Goal: Communication & Community: Participate in discussion

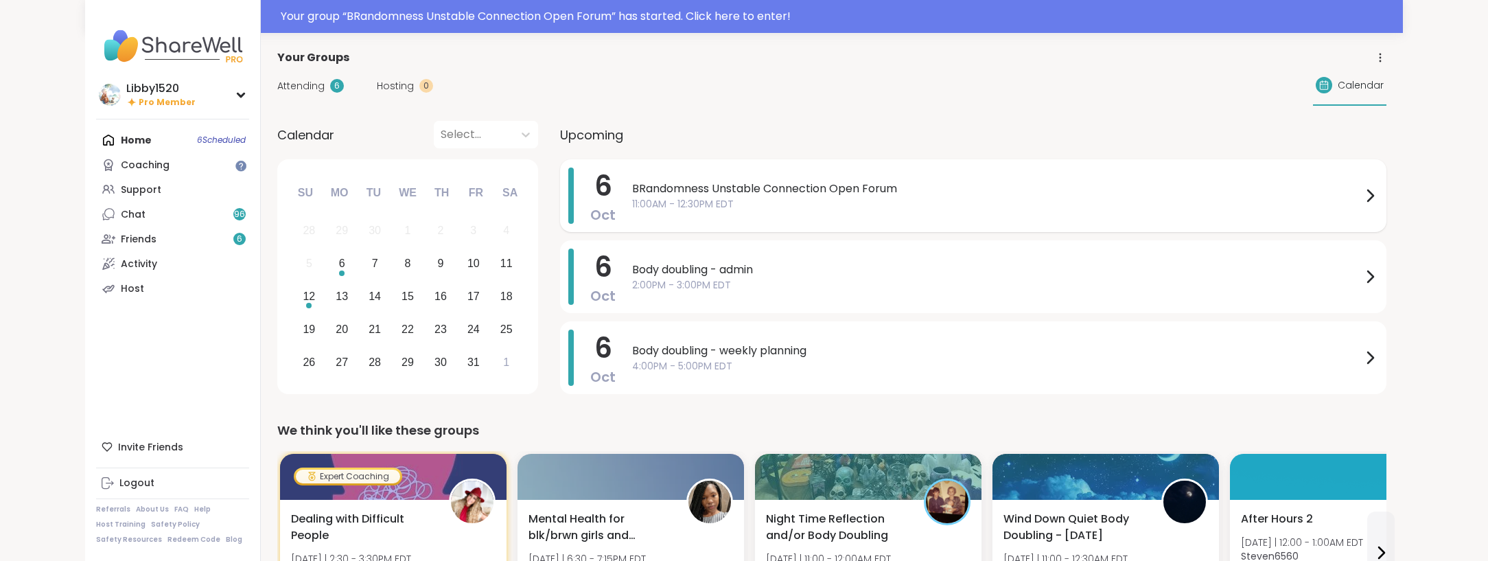
click at [759, 202] on span "11:00AM - 12:30PM EDT" at bounding box center [996, 204] width 729 height 14
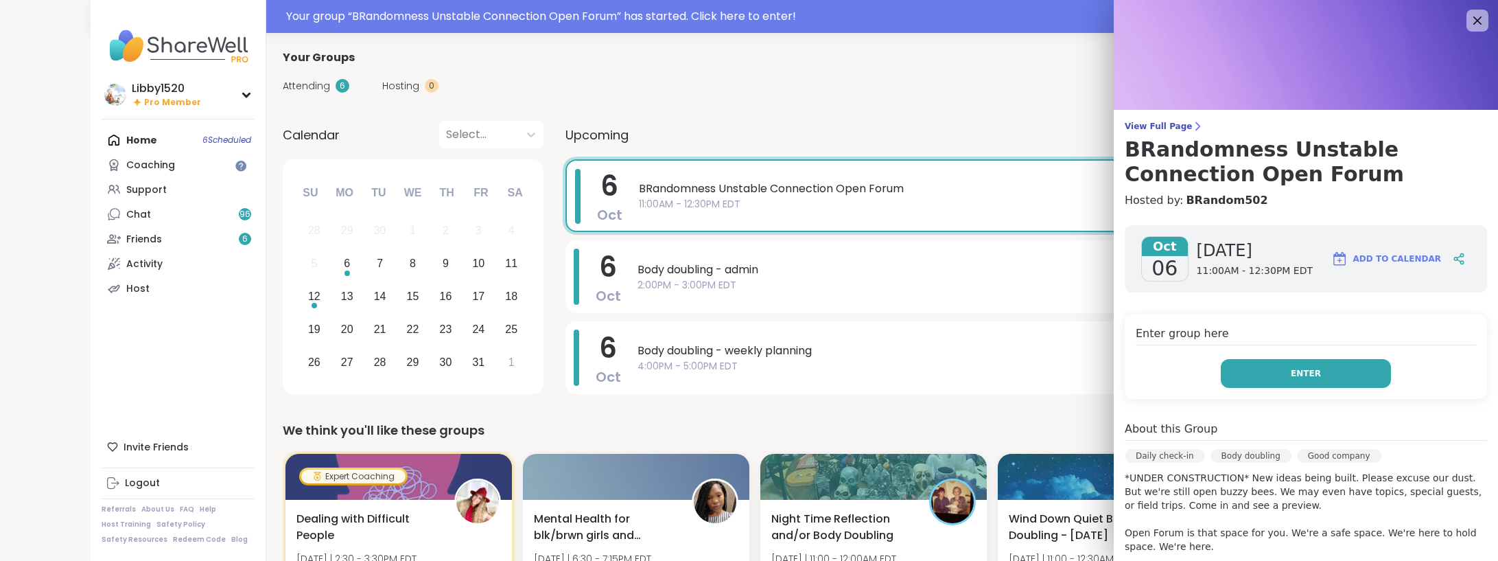
click at [1273, 383] on button "Enter" at bounding box center [1306, 373] width 170 height 29
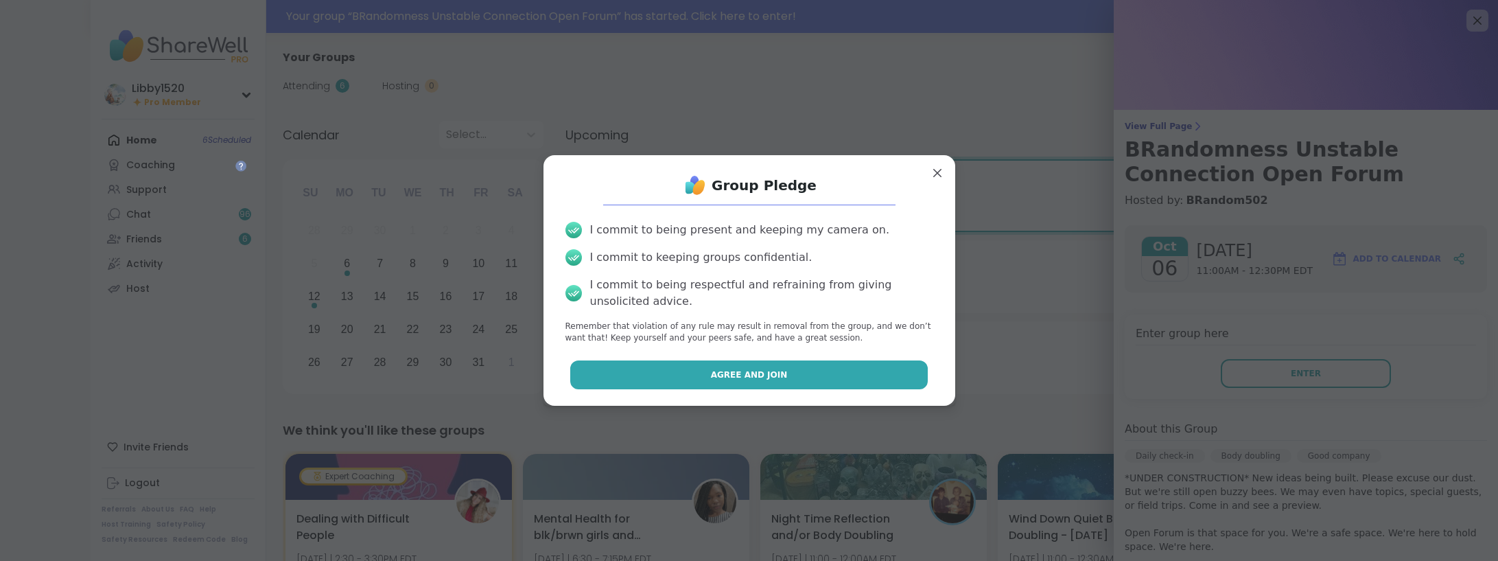
click at [856, 385] on button "Agree and Join" at bounding box center [748, 374] width 357 height 29
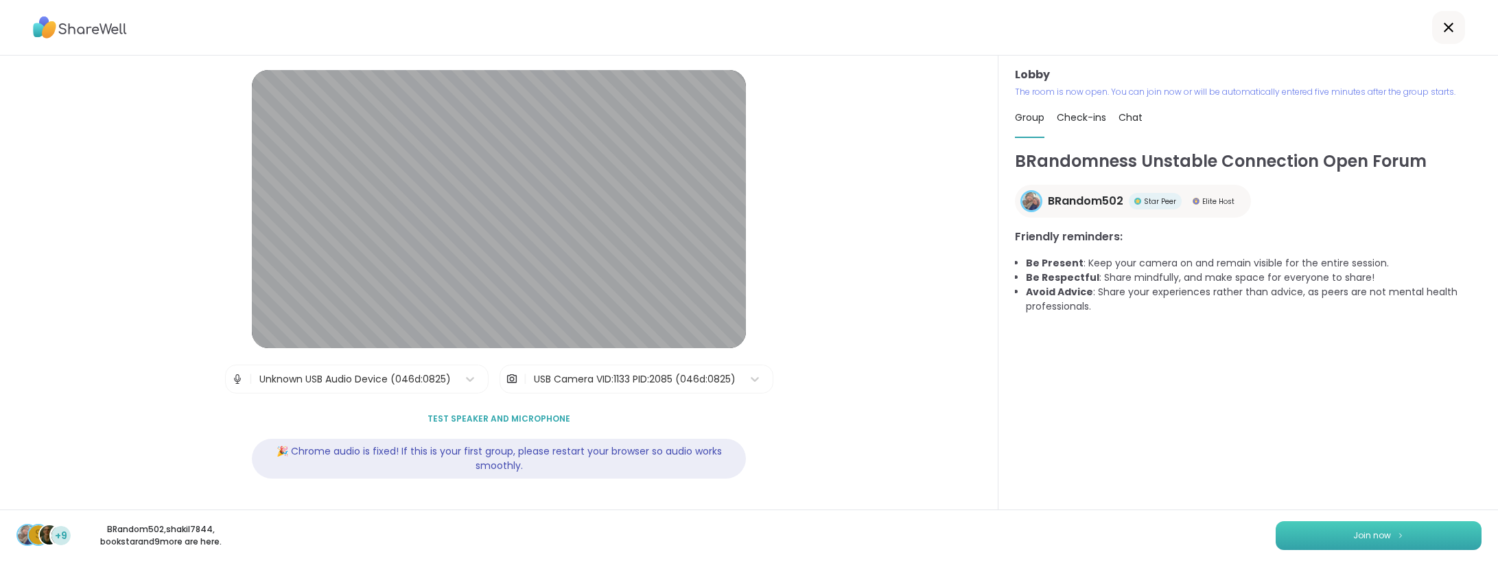
click at [1375, 535] on span "Join now" at bounding box center [1372, 535] width 38 height 12
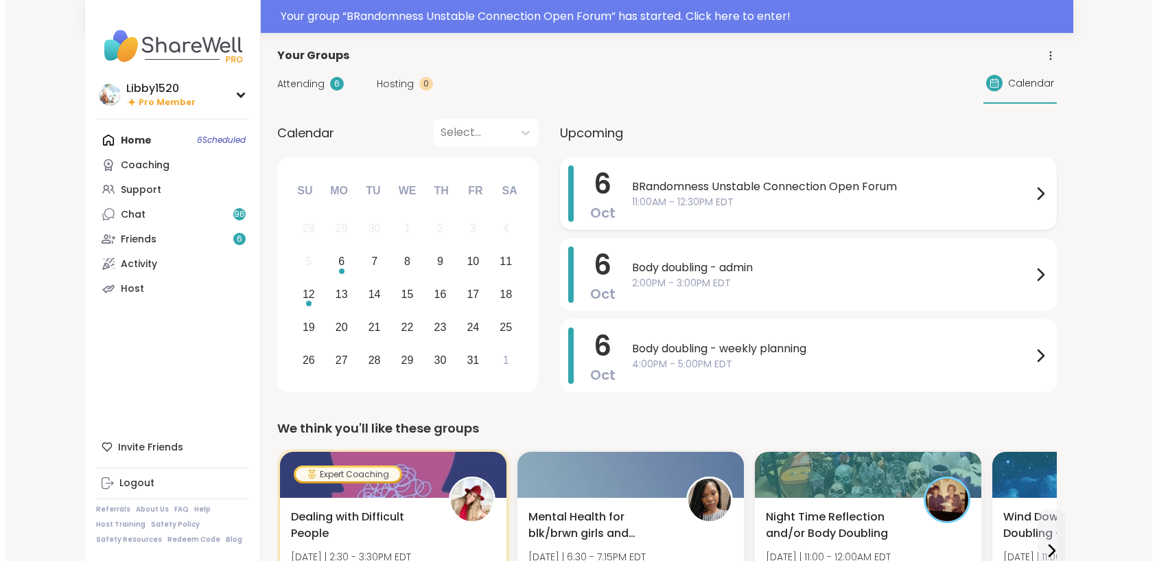
scroll to position [3, 0]
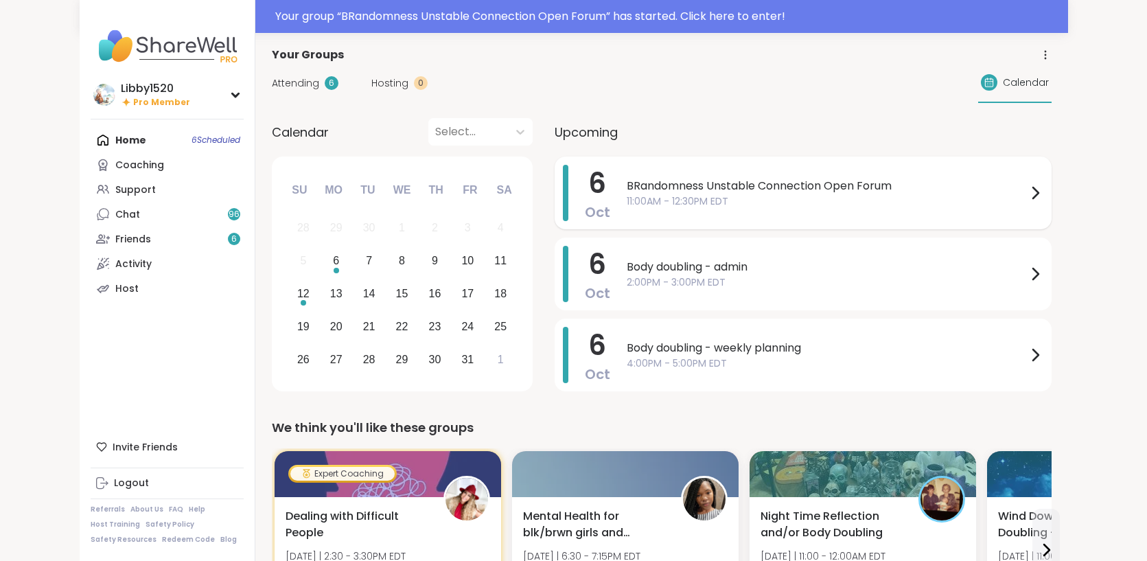
click at [626, 182] on span "BRandomness Unstable Connection Open Forum" at bounding box center [826, 186] width 400 height 16
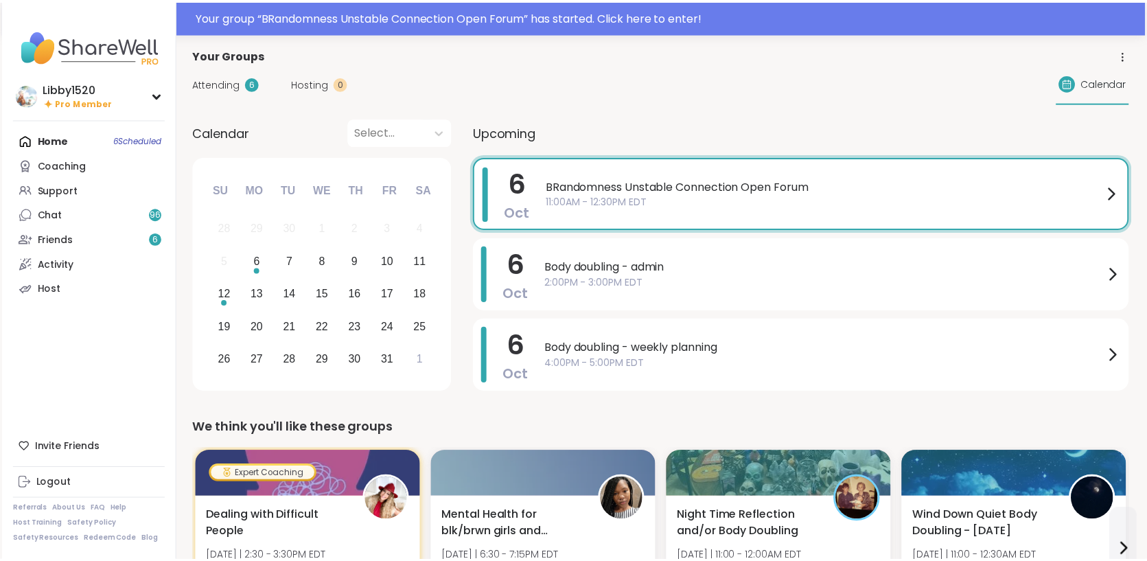
scroll to position [0, 0]
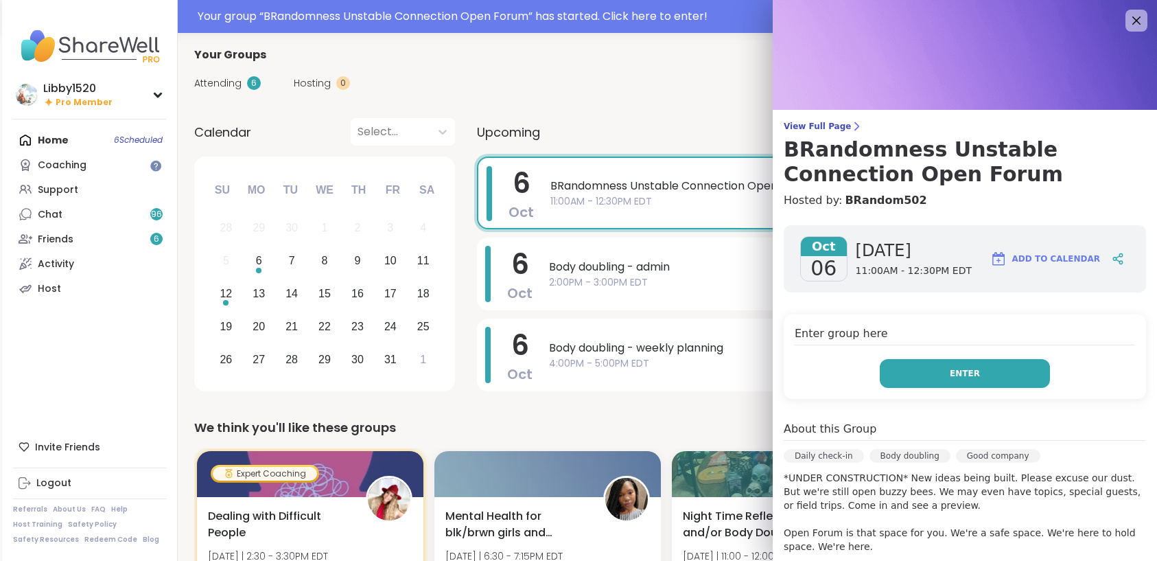
click at [915, 371] on button "Enter" at bounding box center [965, 373] width 170 height 29
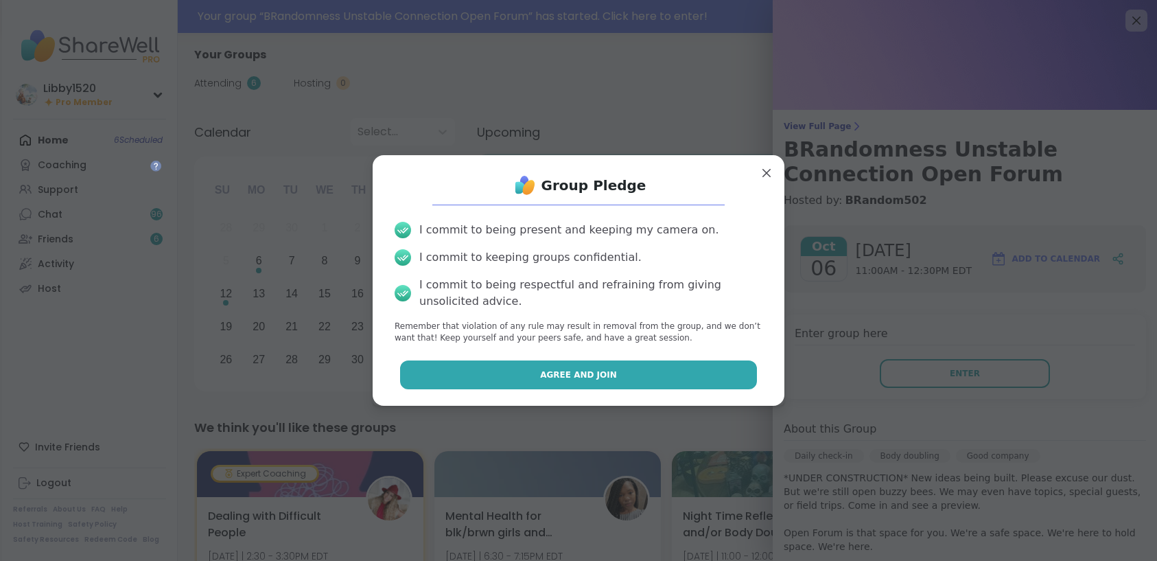
click at [661, 375] on button "Agree and Join" at bounding box center [578, 374] width 357 height 29
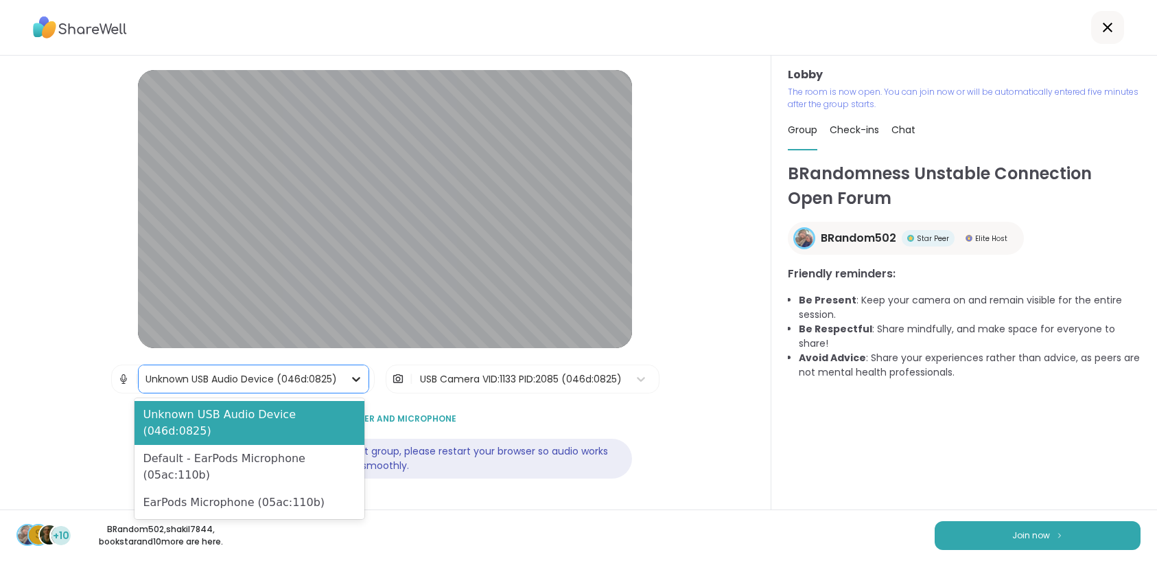
click at [353, 382] on icon at bounding box center [356, 379] width 14 height 14
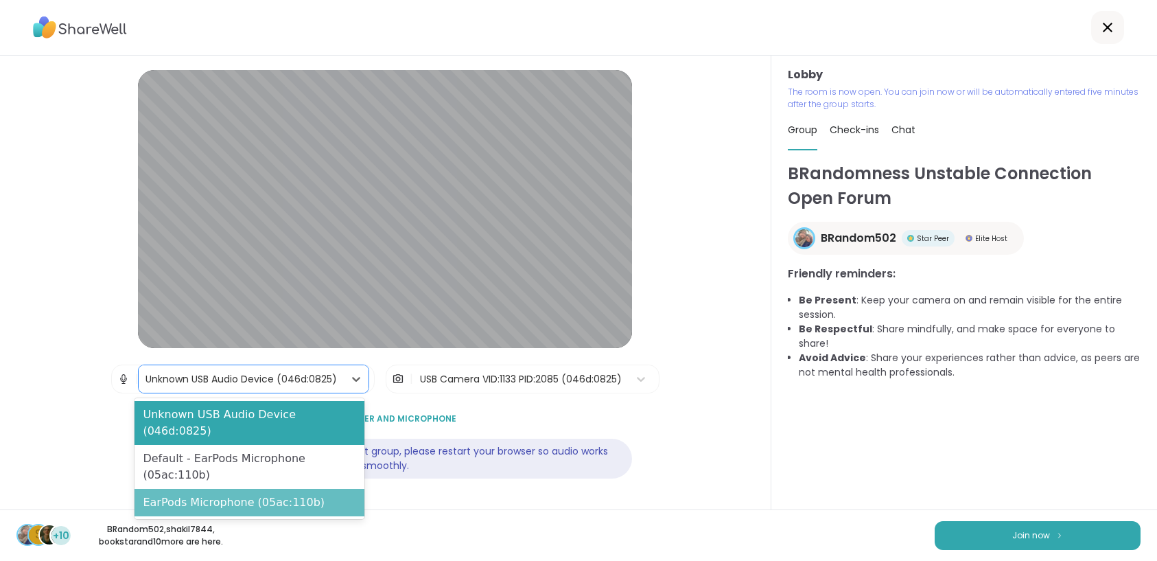
click at [291, 489] on div "EarPods Microphone (05ac:110b)" at bounding box center [249, 502] width 230 height 27
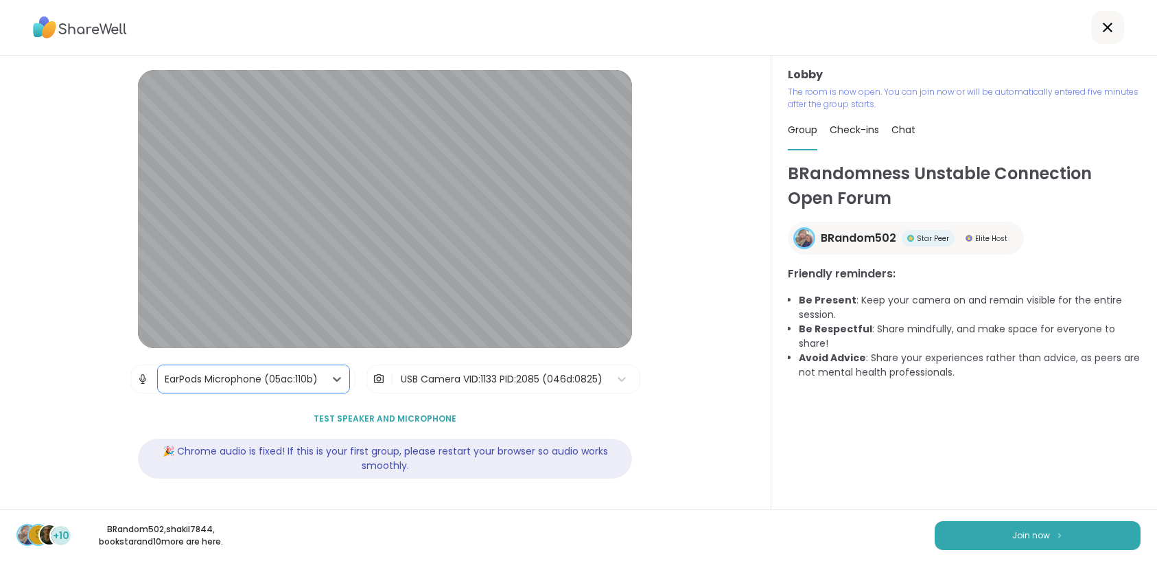
click at [519, 372] on div "USB Camera VID:1133 PID:2085 (046d:0825)" at bounding box center [502, 379] width 202 height 14
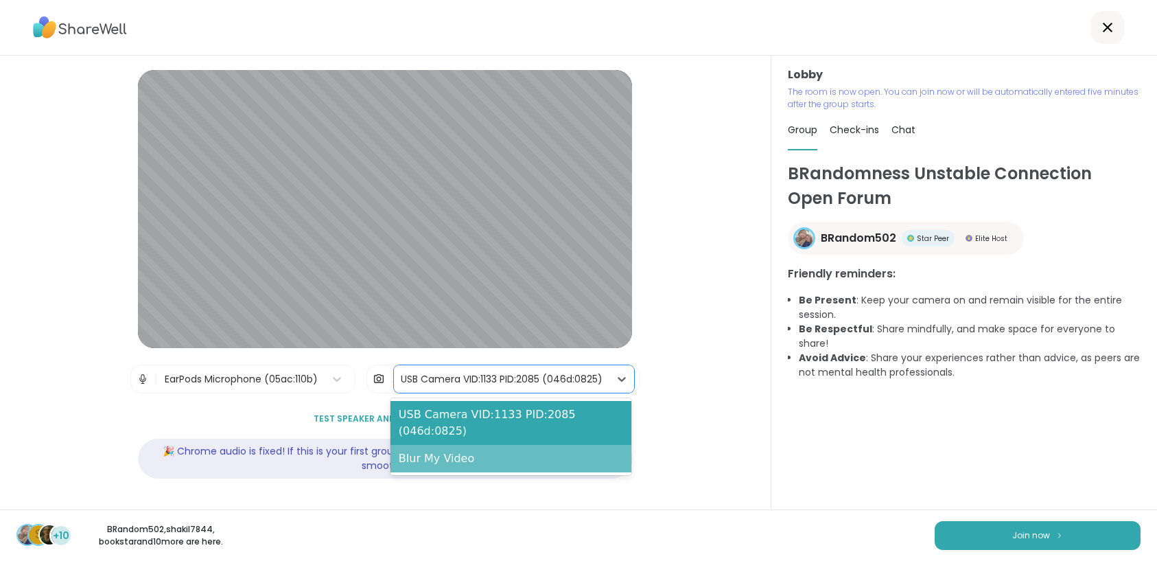
click at [445, 454] on div "Blur My Video" at bounding box center [511, 458] width 242 height 27
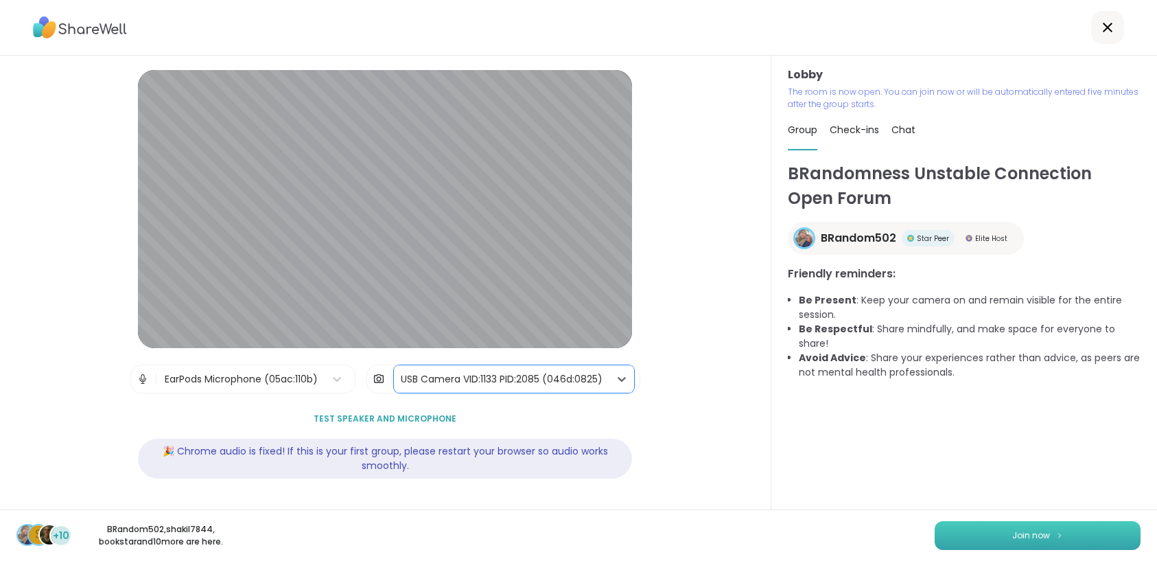
click at [1031, 539] on span "Join now" at bounding box center [1031, 535] width 38 height 12
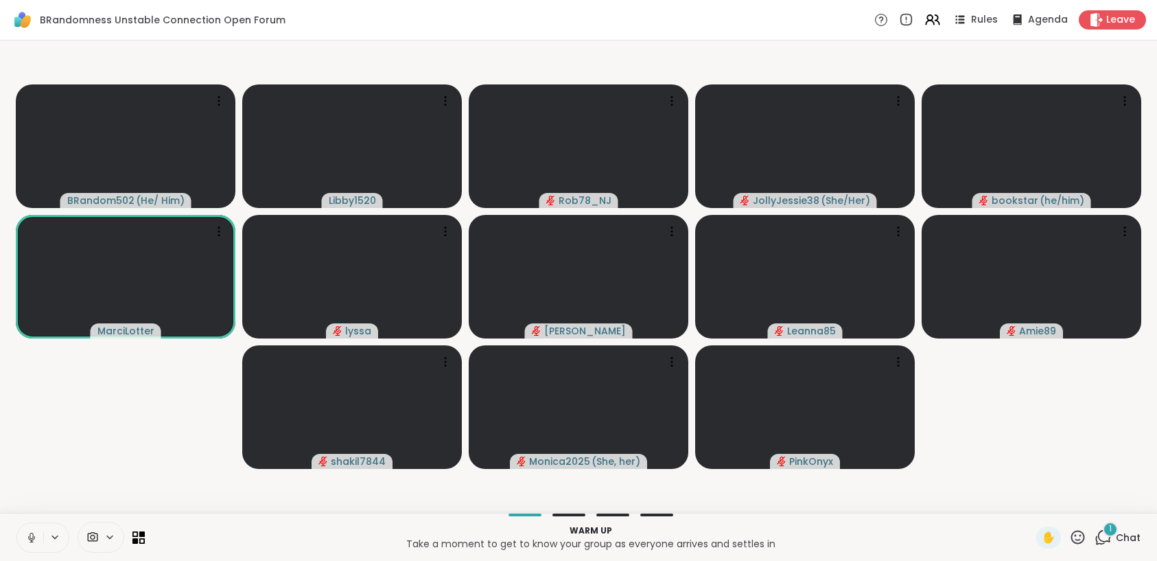
click at [25, 539] on icon at bounding box center [31, 537] width 12 height 12
click at [1096, 539] on icon at bounding box center [1102, 536] width 17 height 17
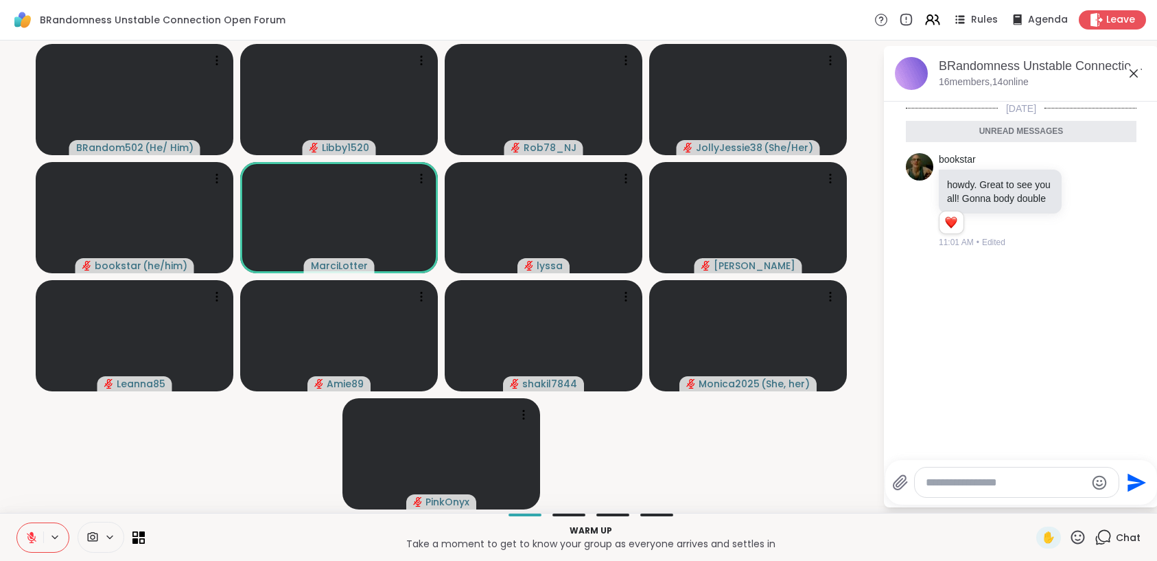
click at [1026, 484] on textarea "Type your message" at bounding box center [1006, 482] width 160 height 14
type textarea "*"
type textarea "**********"
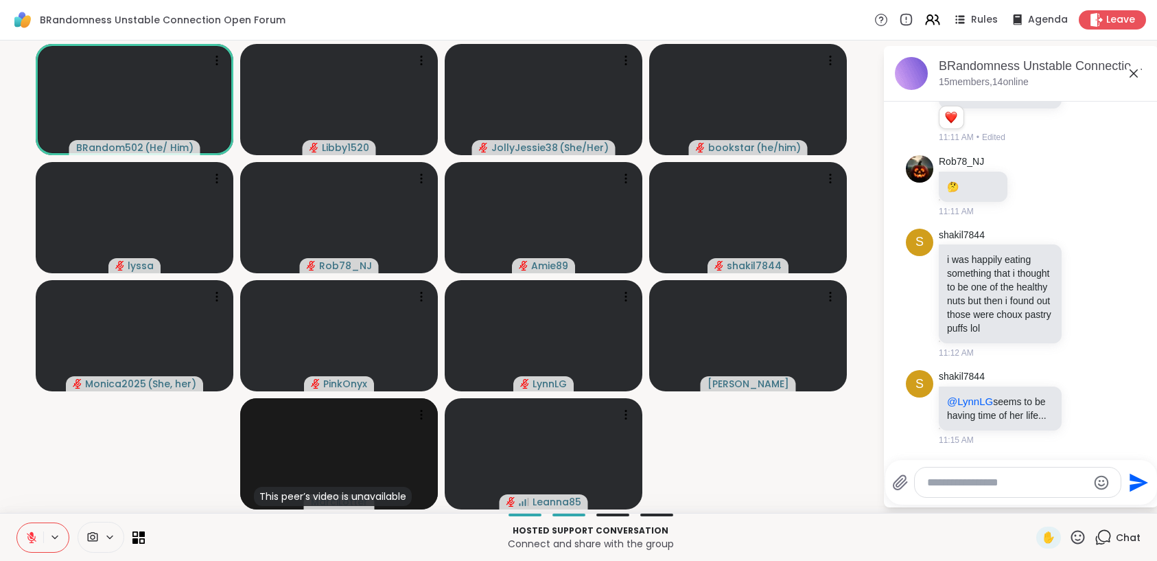
scroll to position [1590, 0]
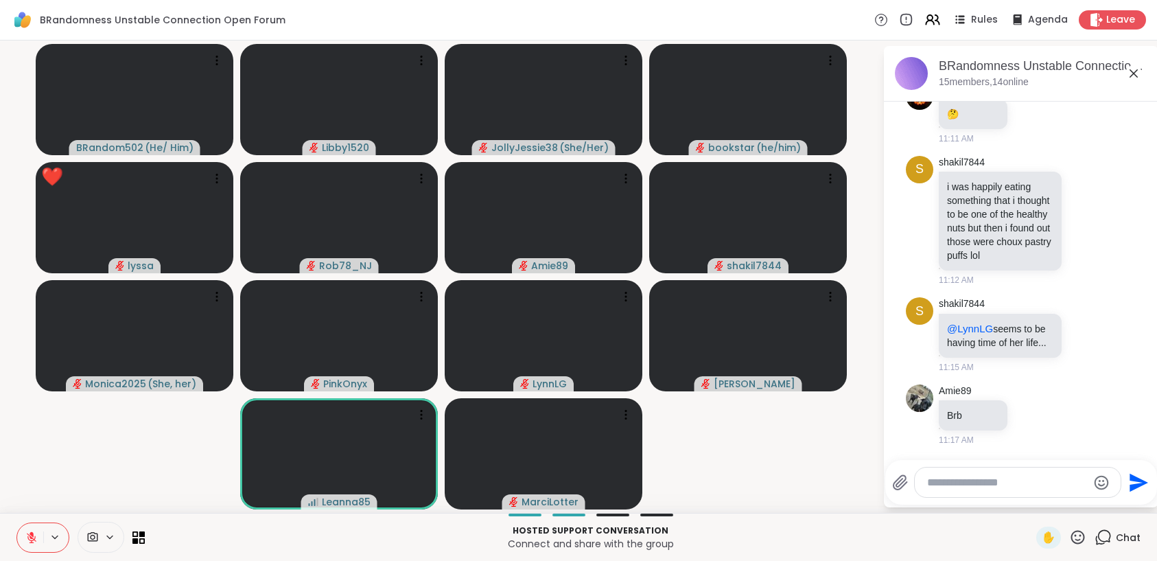
click at [1072, 533] on icon at bounding box center [1077, 536] width 17 height 17
click at [1035, 502] on div "❤️" at bounding box center [1037, 501] width 25 height 22
click at [1070, 537] on icon at bounding box center [1077, 536] width 17 height 17
click at [1121, 502] on span "🎉" at bounding box center [1128, 501] width 14 height 16
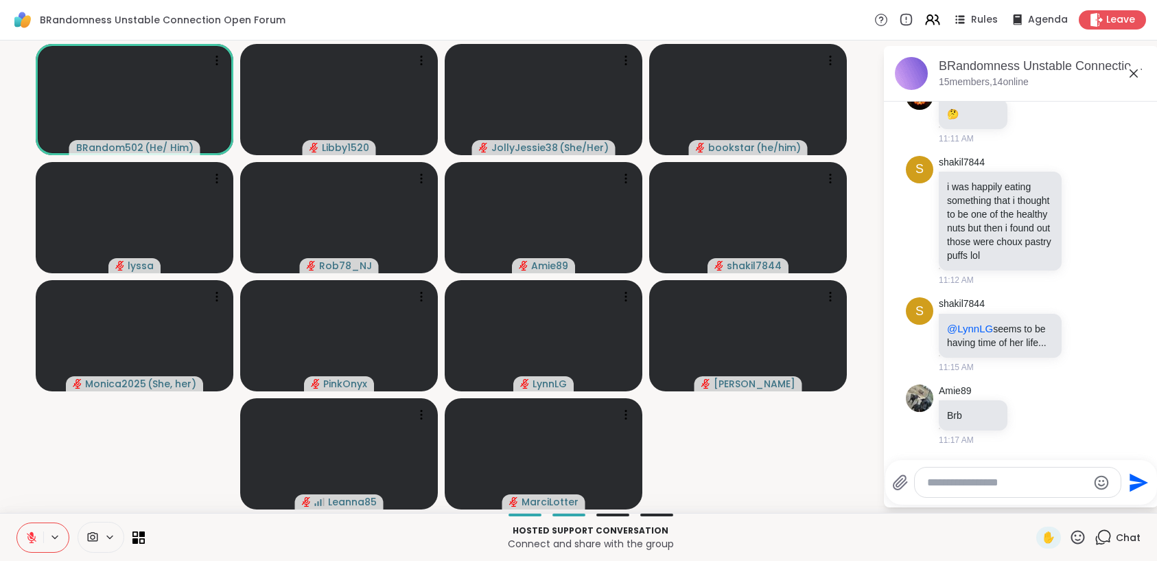
click at [36, 541] on icon at bounding box center [31, 537] width 12 height 12
click at [32, 539] on icon at bounding box center [32, 537] width 8 height 12
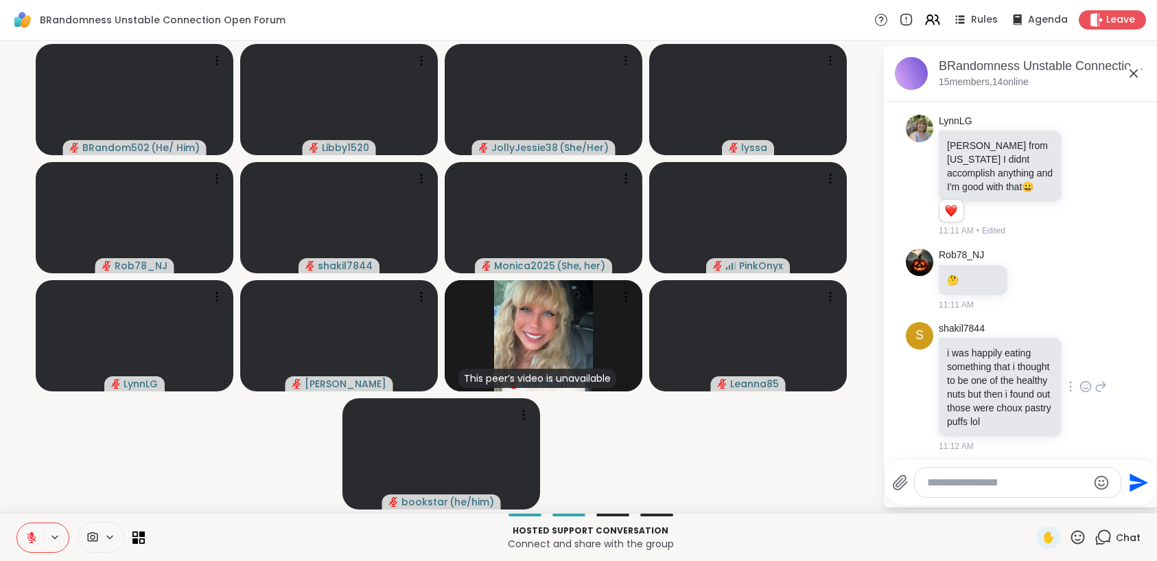
scroll to position [1677, 0]
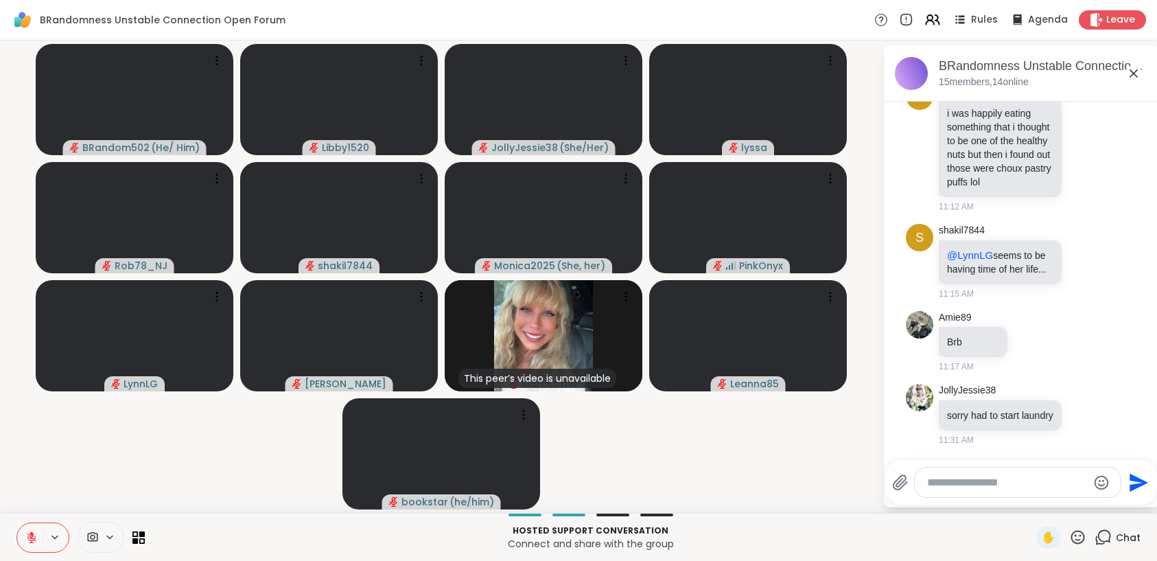
click at [980, 476] on textarea "Type your message" at bounding box center [1007, 482] width 160 height 14
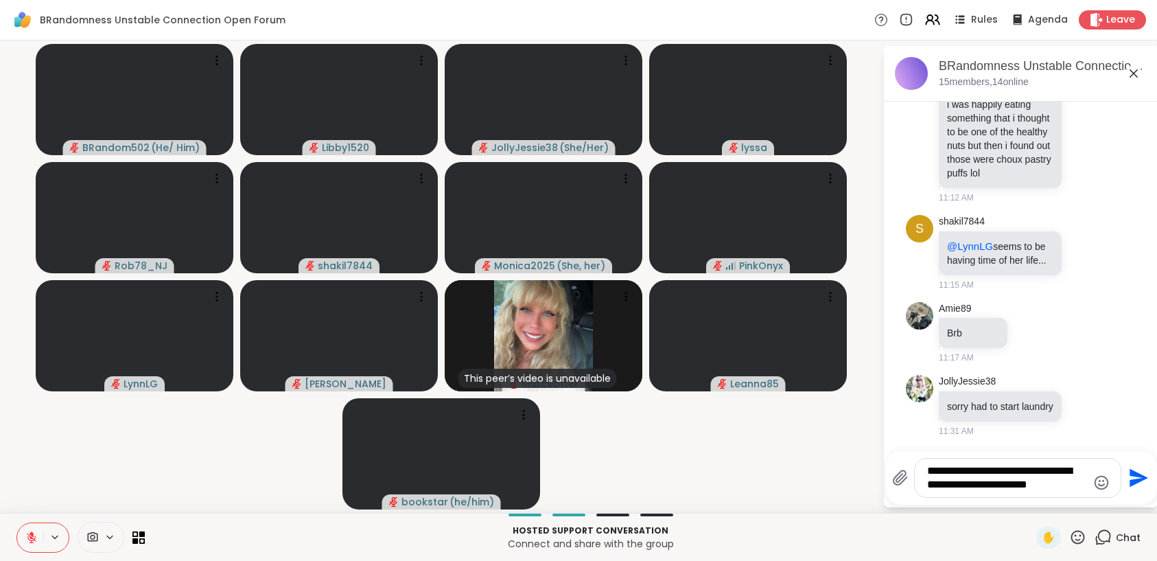
type textarea "**********"
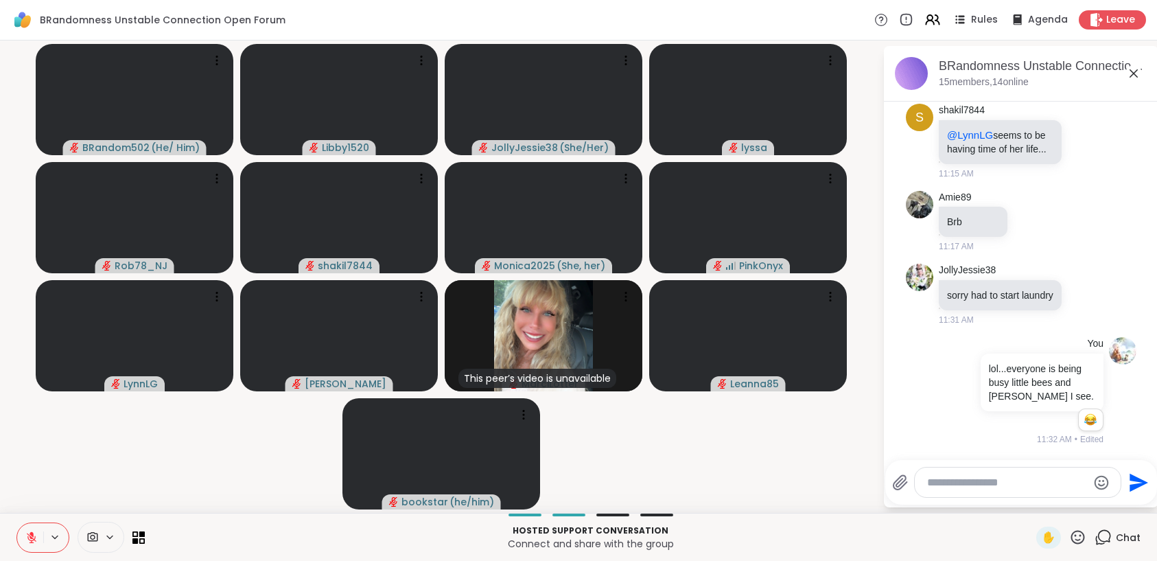
scroll to position [1811, 0]
click at [942, 482] on textarea "Type your message" at bounding box center [1007, 482] width 160 height 14
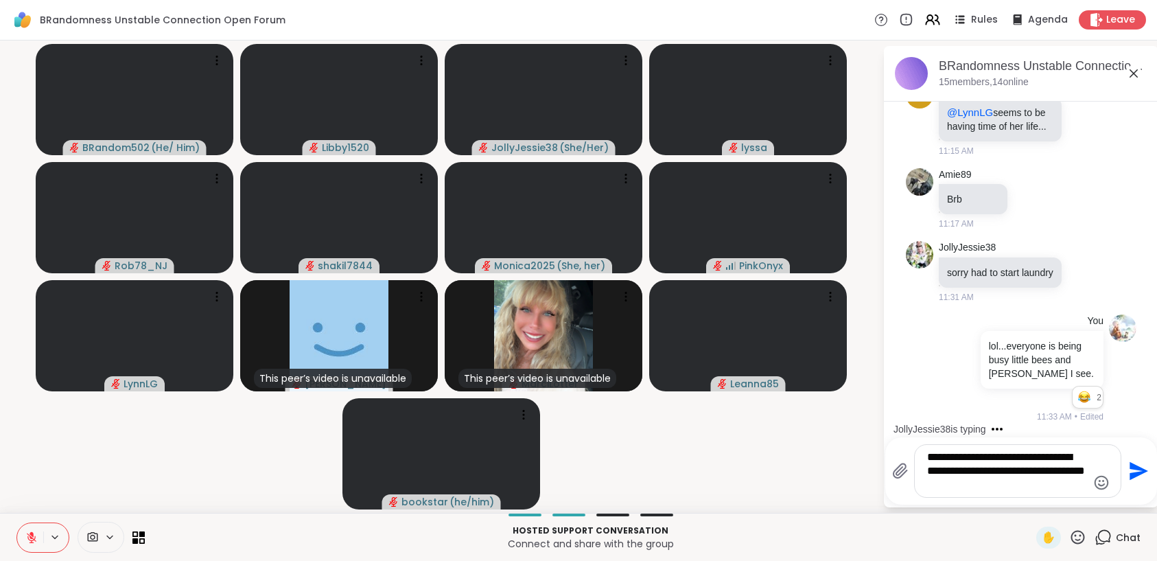
type textarea "**********"
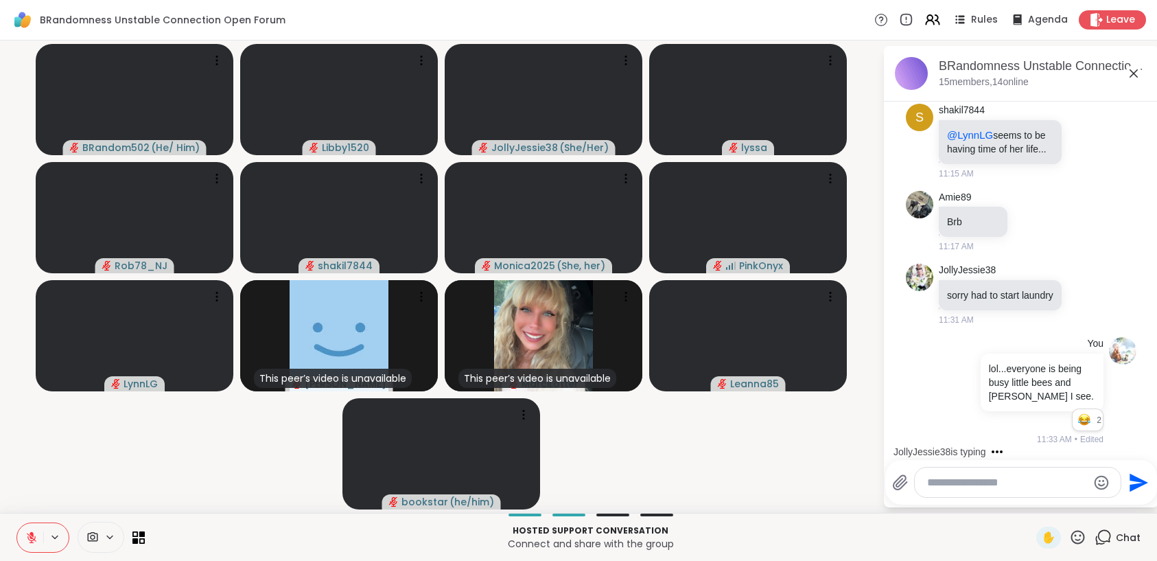
scroll to position [1925, 0]
